Goal: Task Accomplishment & Management: Use online tool/utility

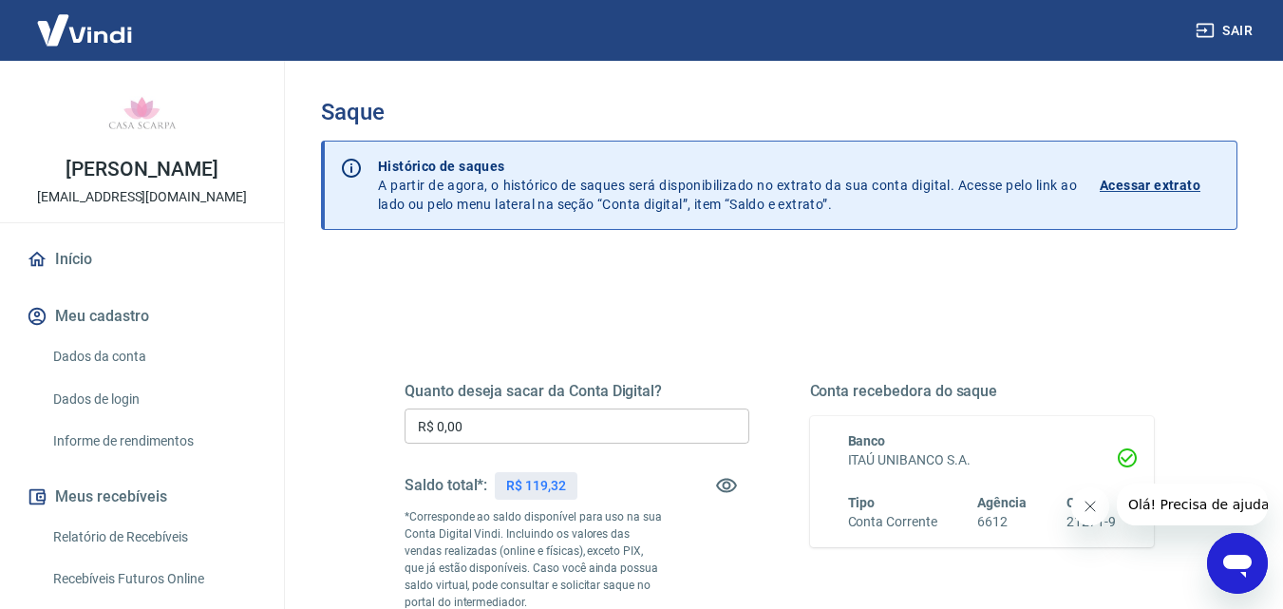
click at [609, 398] on h5 "Quanto deseja sacar da Conta Digital?" at bounding box center [576, 391] width 345 height 19
click at [607, 420] on input "R$ 0,00" at bounding box center [576, 425] width 345 height 35
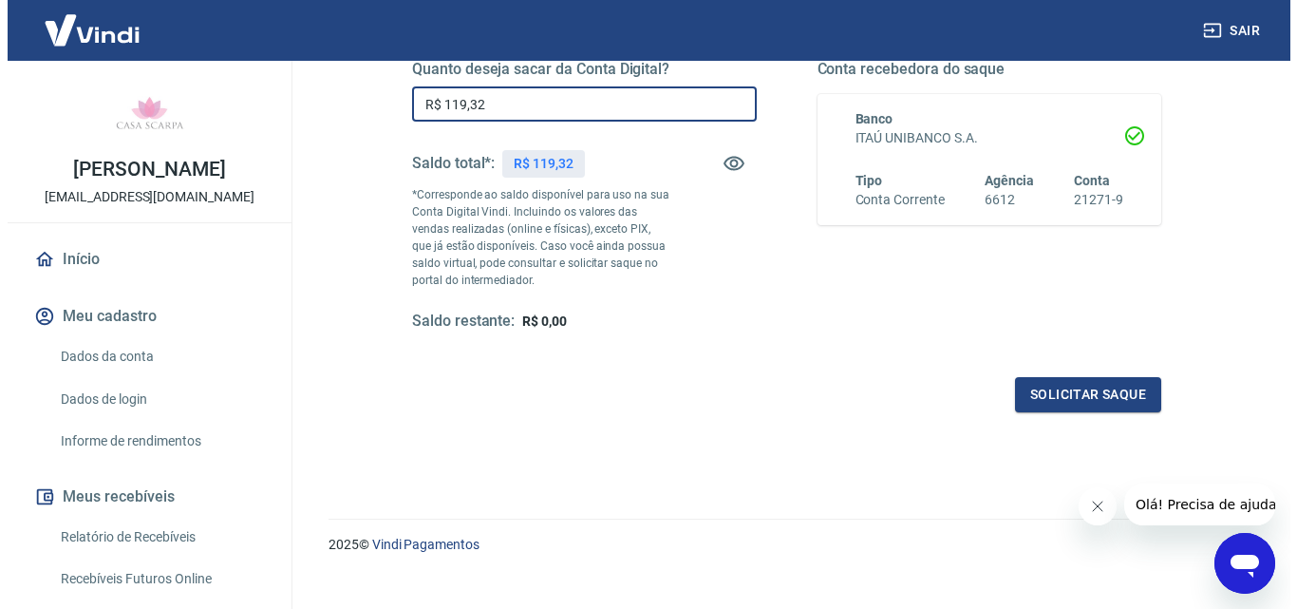
scroll to position [348, 0]
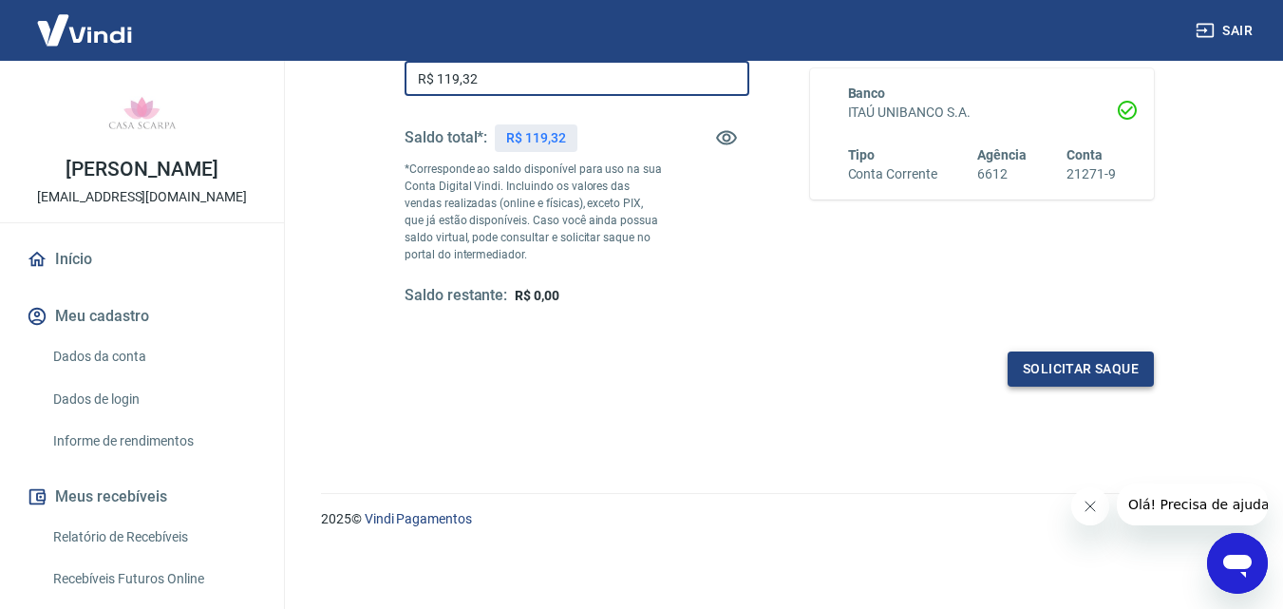
type input "R$ 119,32"
click at [1084, 382] on button "Solicitar saque" at bounding box center [1080, 368] width 146 height 35
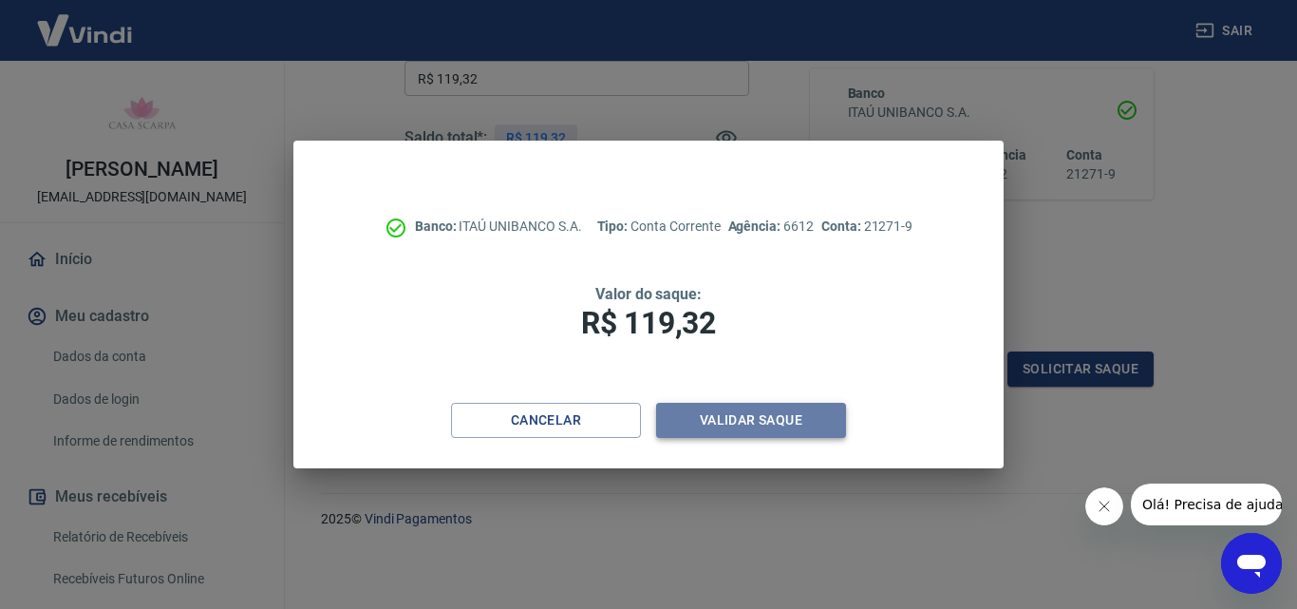
click at [804, 423] on button "Validar saque" at bounding box center [751, 420] width 190 height 35
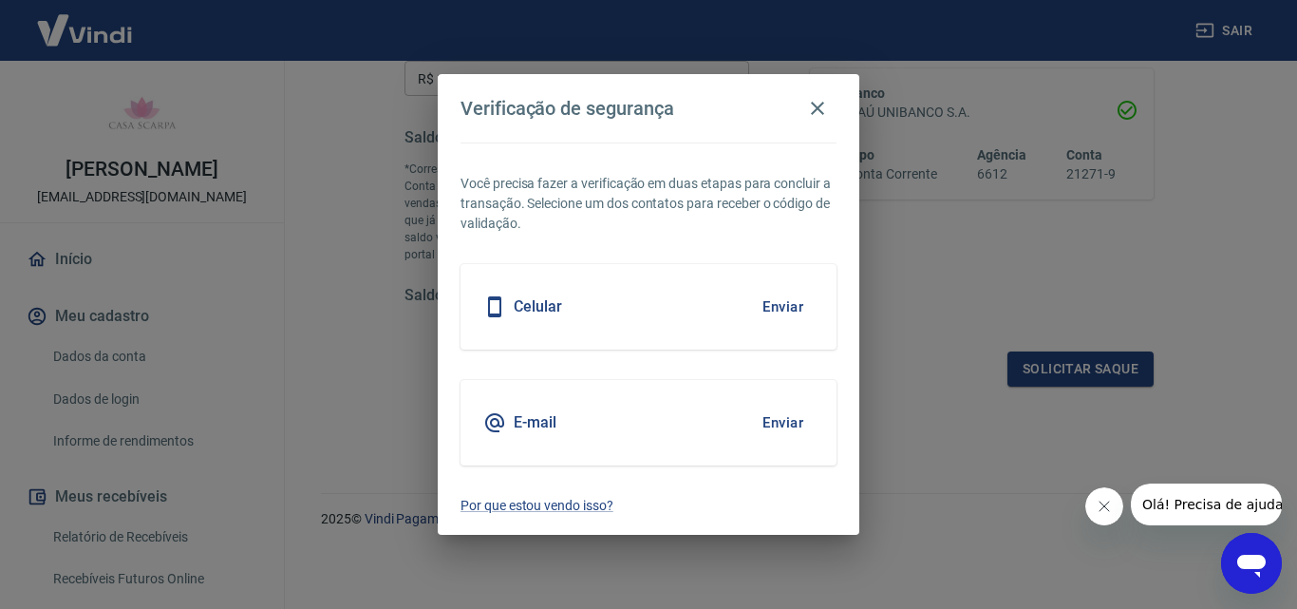
click at [804, 423] on button "Enviar" at bounding box center [783, 423] width 62 height 40
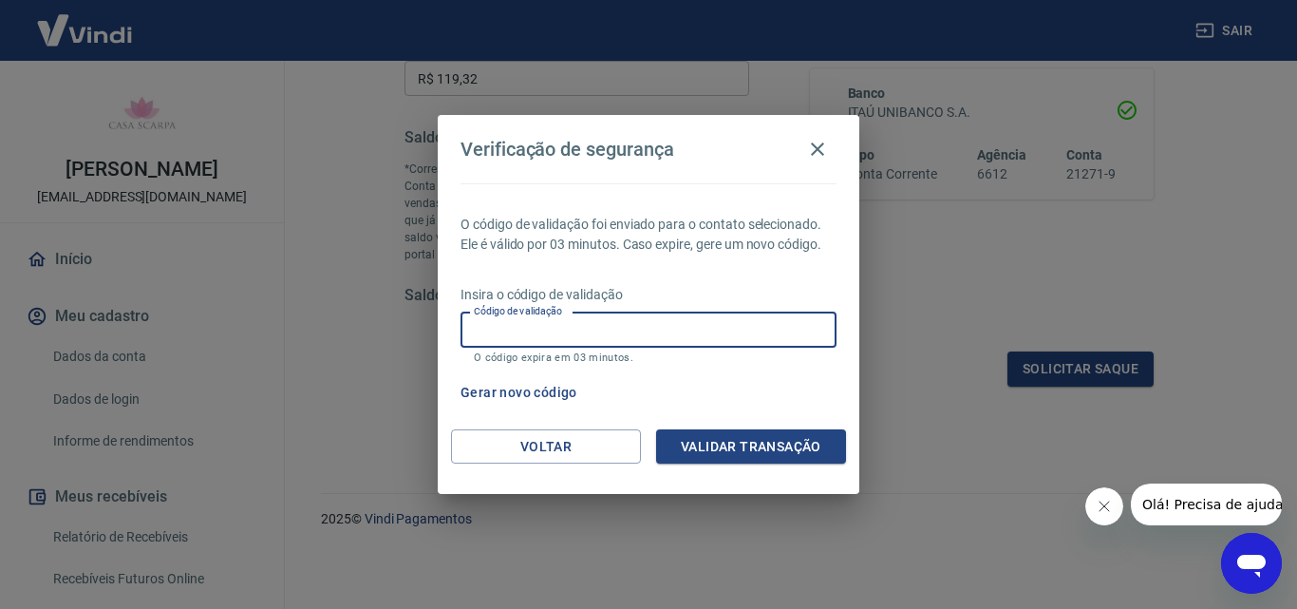
click at [749, 326] on input "Código de validação" at bounding box center [648, 329] width 376 height 35
type input "504645"
click at [764, 459] on button "Validar transação" at bounding box center [751, 446] width 190 height 35
